Goal: Navigation & Orientation: Find specific page/section

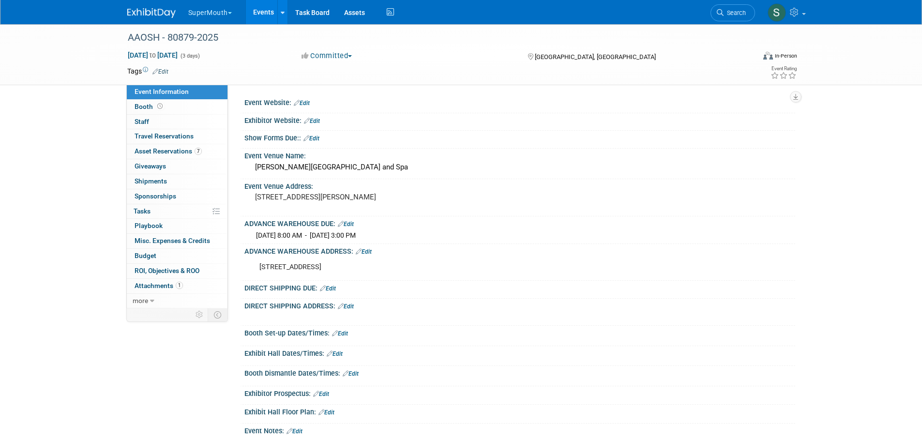
scroll to position [80, 0]
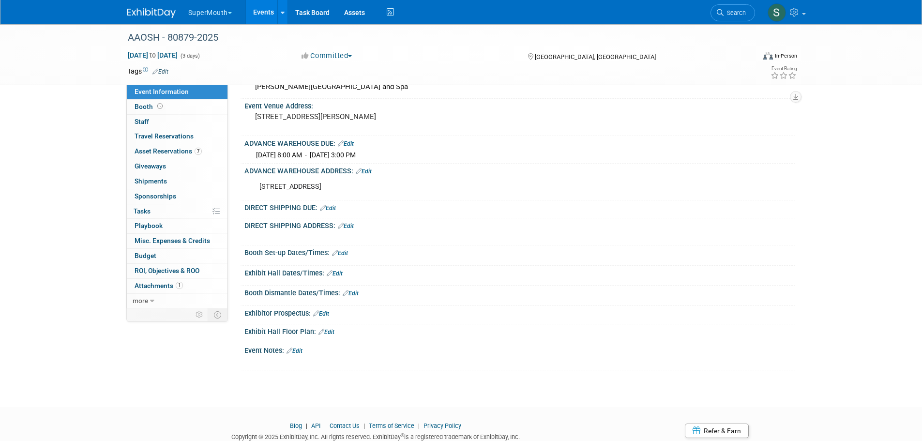
click at [216, 10] on button "SuperMouth" at bounding box center [215, 10] width 57 height 21
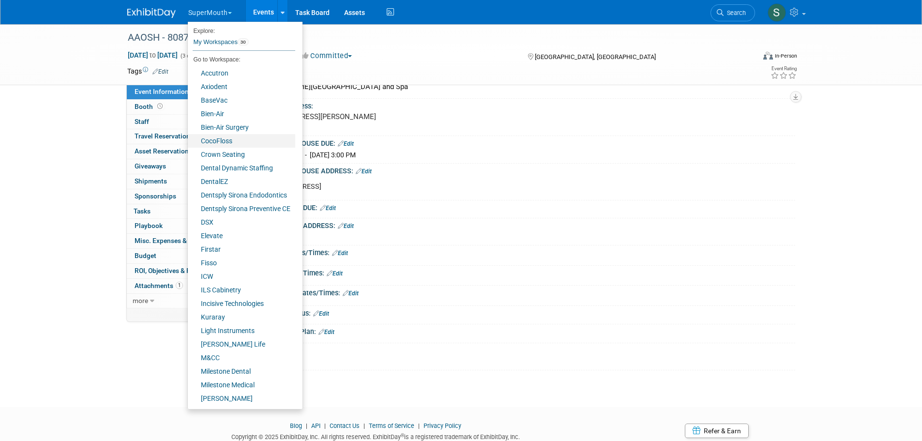
click at [222, 145] on link "CocoFloss" at bounding box center [241, 141] width 107 height 14
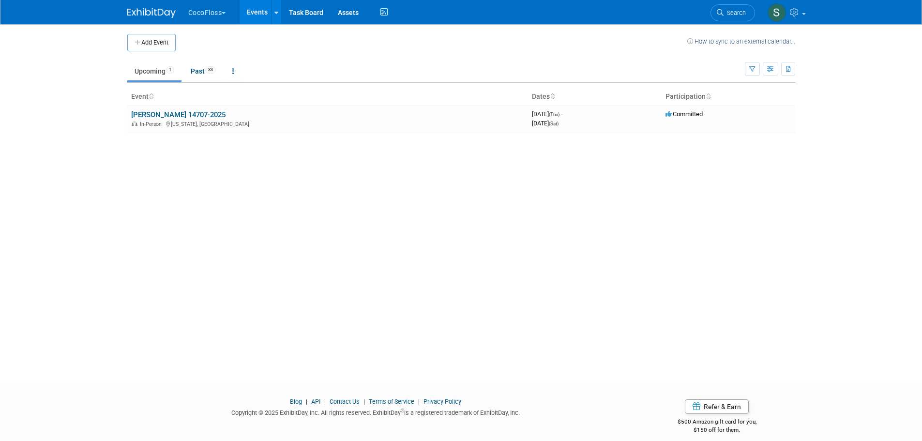
click at [222, 13] on button "CocoFloss" at bounding box center [212, 10] width 51 height 21
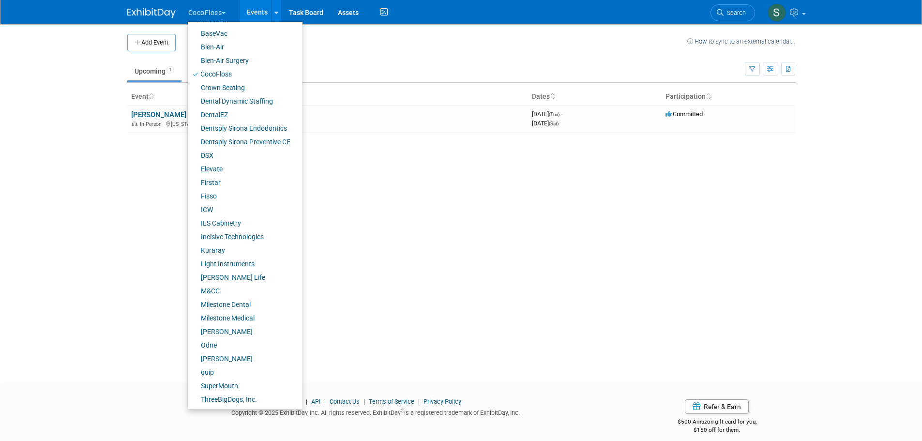
scroll to position [67, 0]
click at [233, 384] on link "SuperMouth" at bounding box center [241, 386] width 107 height 14
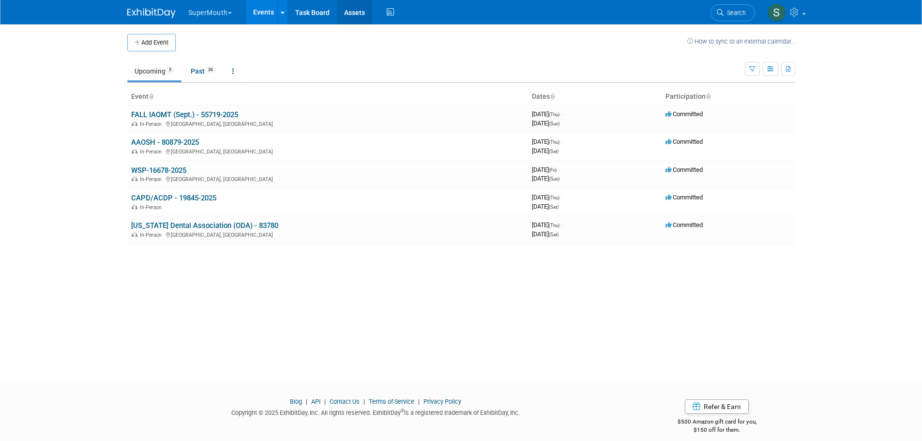
click at [358, 8] on link "Assets" at bounding box center [354, 12] width 35 height 24
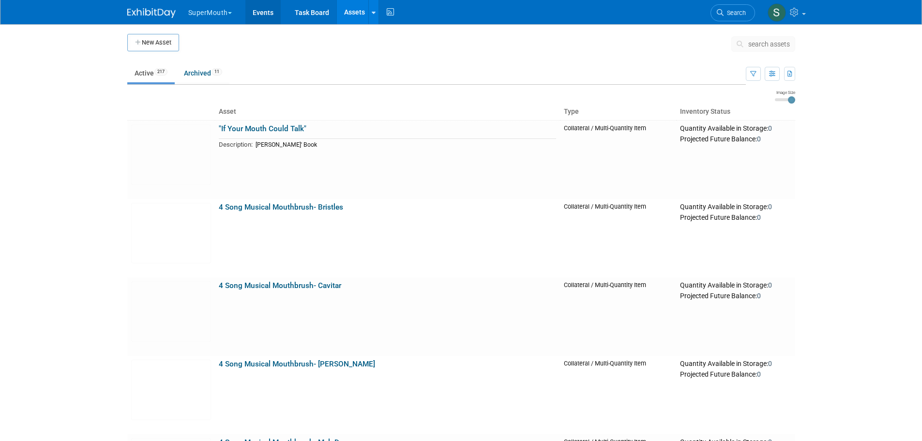
click at [264, 15] on link "Events" at bounding box center [262, 12] width 35 height 24
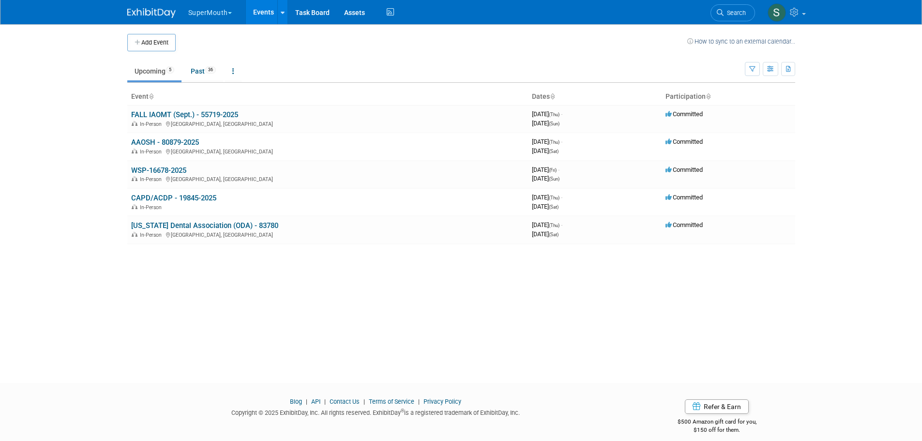
click at [167, 143] on link "AAOSH - 80879-2025" at bounding box center [165, 142] width 68 height 9
